Goal: Navigation & Orientation: Find specific page/section

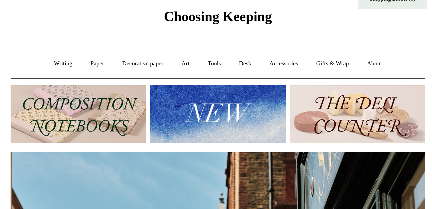
scroll to position [0, 271]
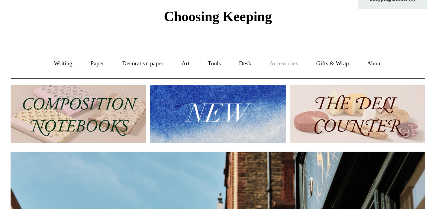
click at [260, 67] on link "Accessories +" at bounding box center [259, 63] width 30 height 16
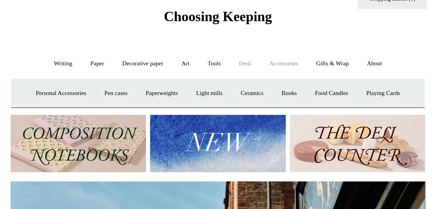
click at [241, 69] on link "Desk +" at bounding box center [234, 63] width 19 height 16
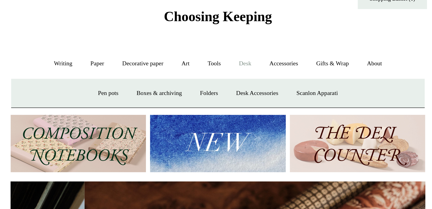
scroll to position [0, 543]
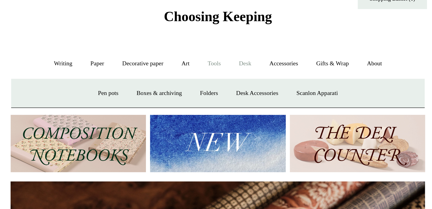
click at [219, 67] on link "Tools +" at bounding box center [214, 63] width 20 height 16
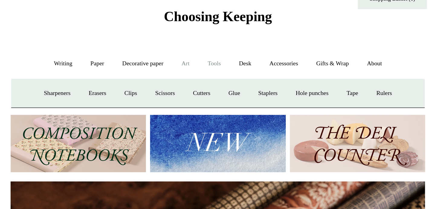
click at [193, 66] on link "Art +" at bounding box center [195, 63] width 16 height 16
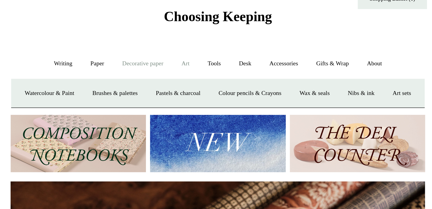
click at [170, 68] on link "Decorative paper +" at bounding box center [167, 63] width 38 height 16
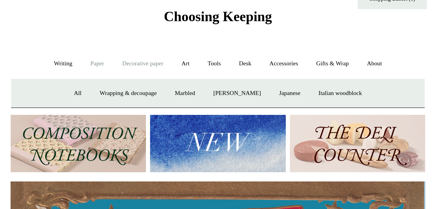
scroll to position [0, 0]
click at [135, 65] on link "Paper +" at bounding box center [137, 63] width 20 height 16
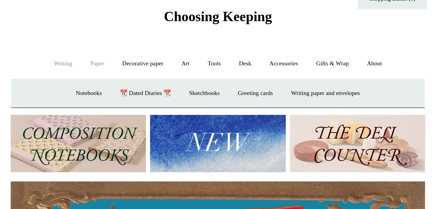
click at [114, 64] on link "Writing +" at bounding box center [114, 63] width 23 height 16
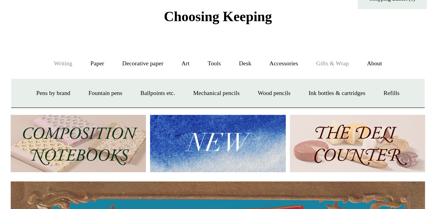
click at [295, 61] on link "Gifts & Wrap +" at bounding box center [291, 63] width 32 height 16
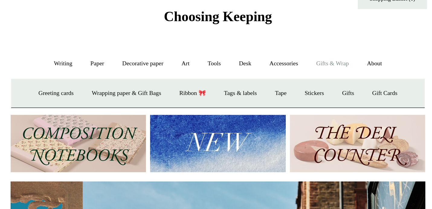
scroll to position [0, 271]
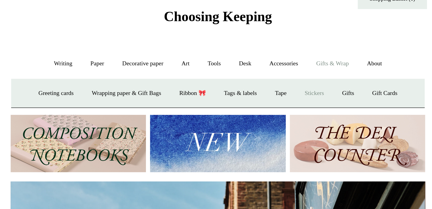
click at [286, 79] on link "Stickers" at bounding box center [279, 82] width 24 height 16
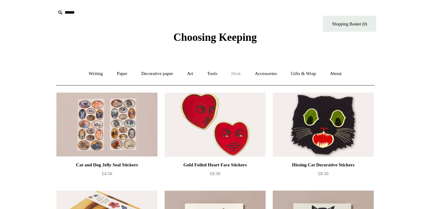
click at [234, 60] on link "Desk +" at bounding box center [234, 63] width 19 height 16
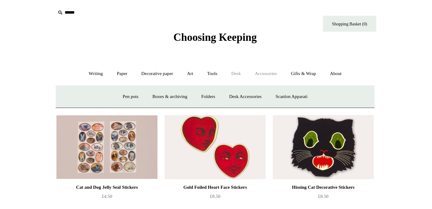
click at [266, 62] on link "Accessories +" at bounding box center [259, 63] width 30 height 16
click at [154, 81] on link "Pen cases" at bounding box center [149, 82] width 26 height 16
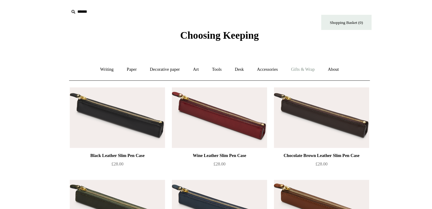
click at [306, 61] on link "Gifts & Wrap +" at bounding box center [291, 63] width 32 height 16
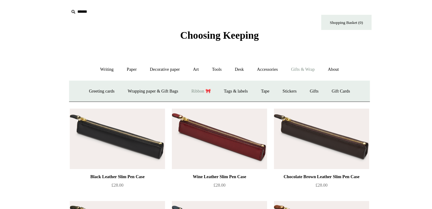
click at [199, 82] on link "Ribbon 🎀" at bounding box center [199, 82] width 28 height 16
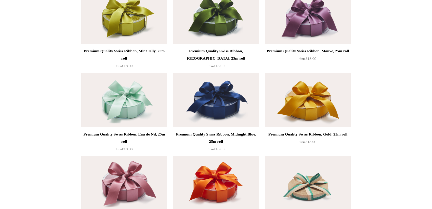
scroll to position [1131, 0]
